Goal: Task Accomplishment & Management: Complete application form

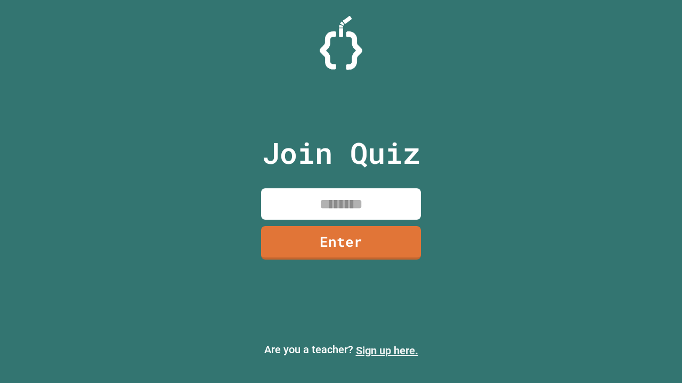
click at [387, 351] on link "Sign up here." at bounding box center [387, 351] width 62 height 13
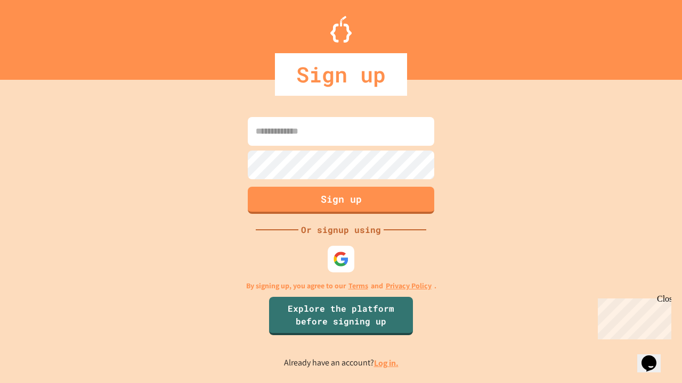
click at [387, 363] on link "Log in." at bounding box center [386, 363] width 24 height 11
